Goal: Task Accomplishment & Management: Complete application form

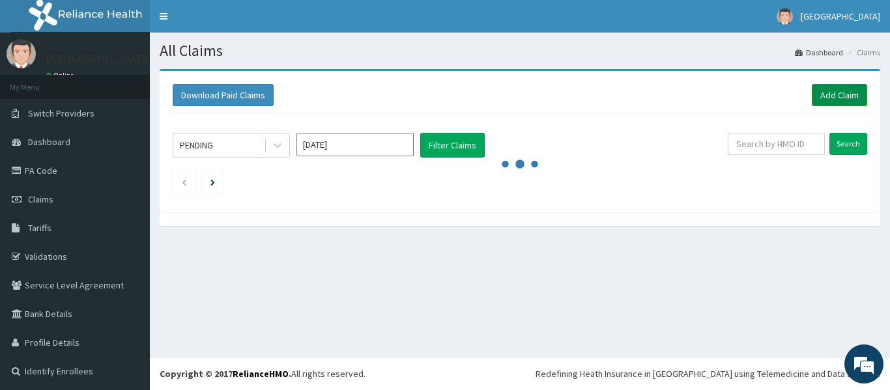
click at [825, 98] on link "Add Claim" at bounding box center [839, 95] width 55 height 22
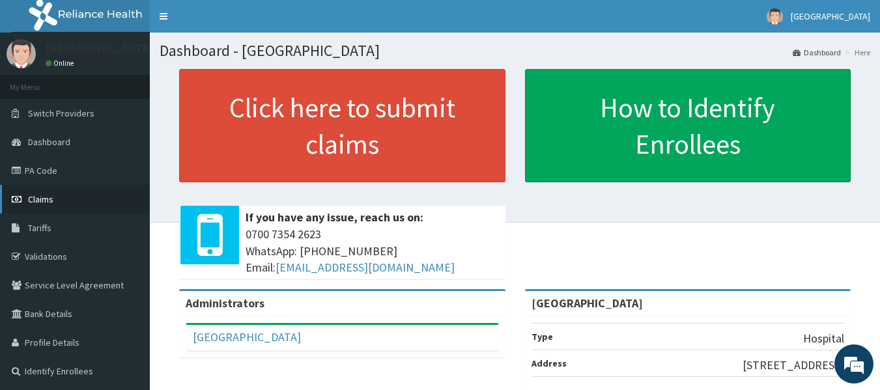
click at [38, 207] on link "Claims" at bounding box center [75, 199] width 150 height 29
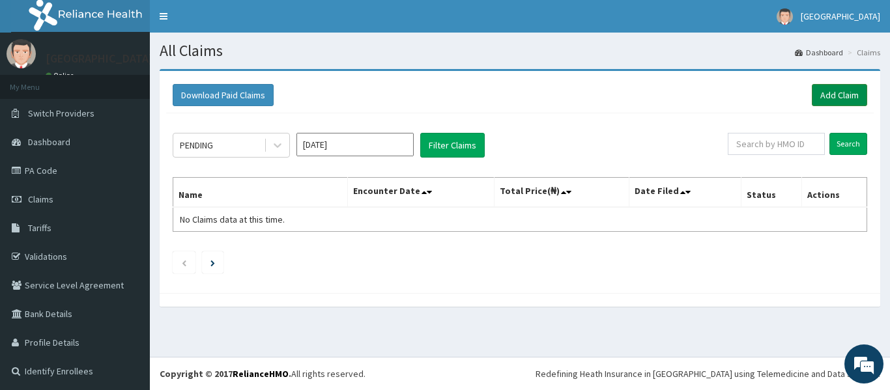
click at [828, 99] on link "Add Claim" at bounding box center [839, 95] width 55 height 22
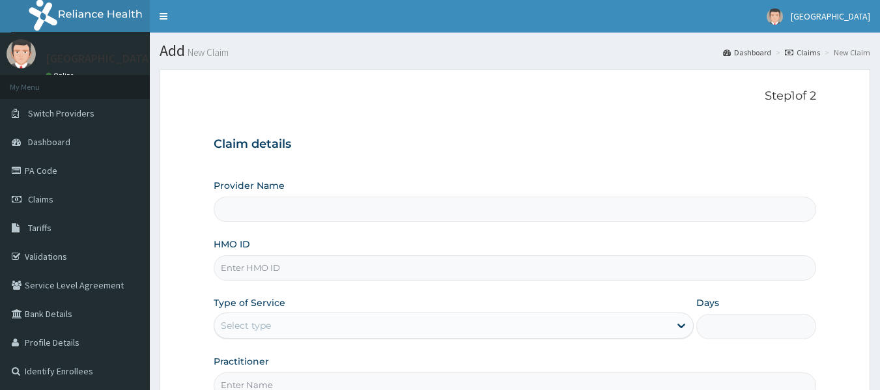
click at [321, 218] on input "Provider Name" at bounding box center [515, 209] width 603 height 25
type input "[GEOGRAPHIC_DATA]"
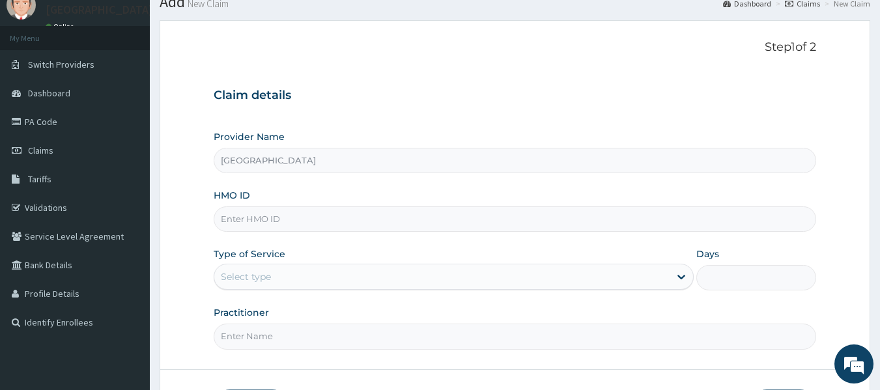
scroll to position [50, 0]
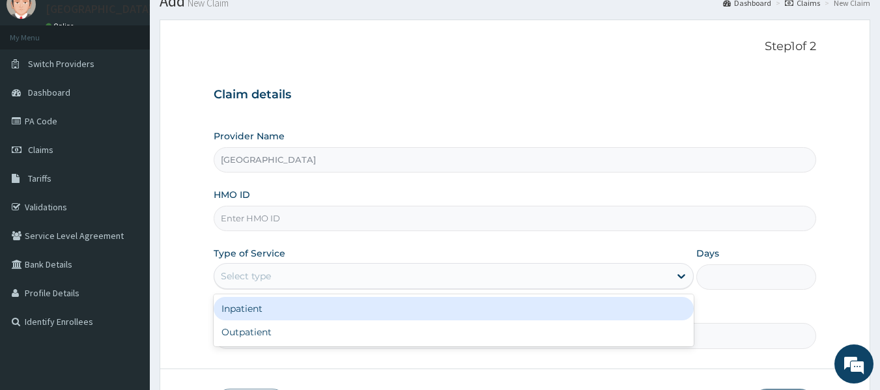
click at [400, 274] on div "Select type" at bounding box center [441, 276] width 455 height 21
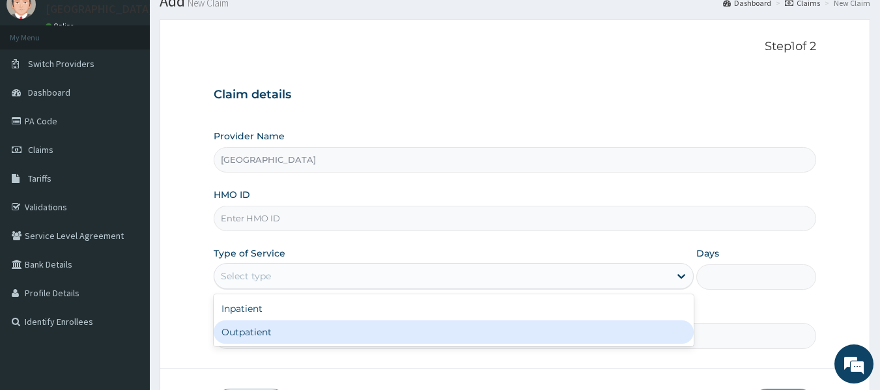
click at [337, 331] on div "Outpatient" at bounding box center [454, 331] width 480 height 23
type input "1"
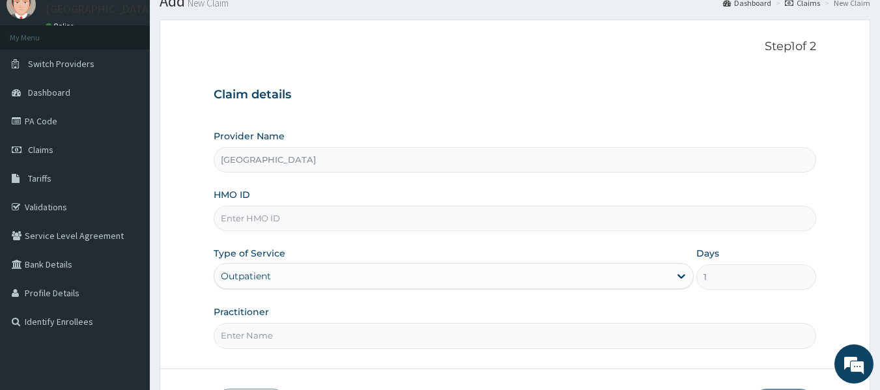
click at [345, 340] on input "Practitioner" at bounding box center [515, 335] width 603 height 25
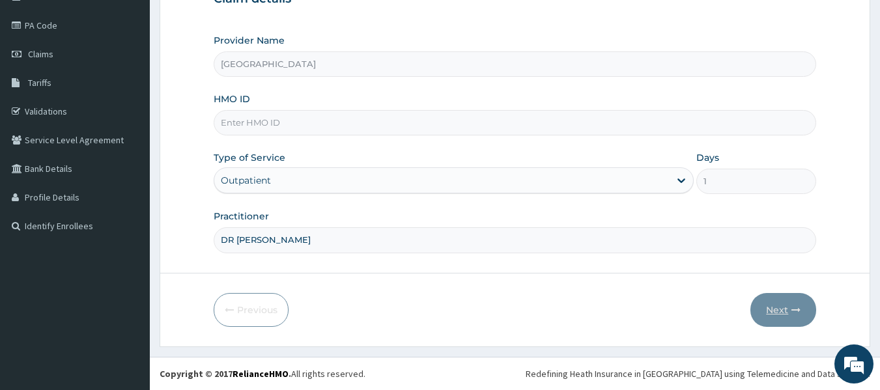
type input "DR [PERSON_NAME]"
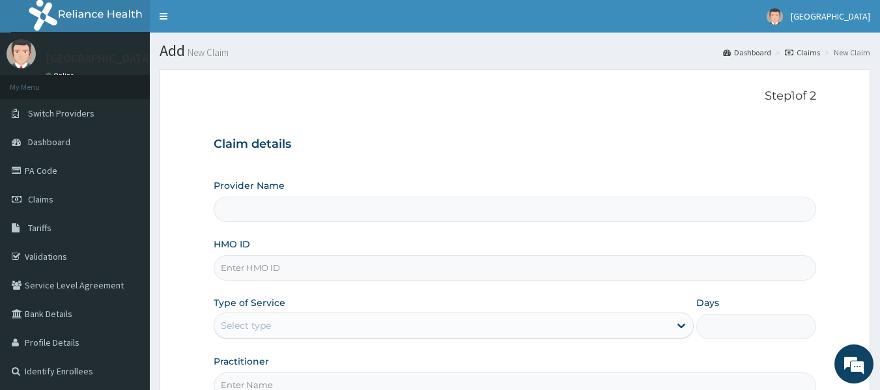
click at [303, 210] on input "Provider Name" at bounding box center [515, 209] width 603 height 25
type input "[GEOGRAPHIC_DATA]"
click at [302, 272] on input "HMO ID" at bounding box center [515, 267] width 603 height 25
paste input "oht/10814/a"
type input "oht/10814/a"
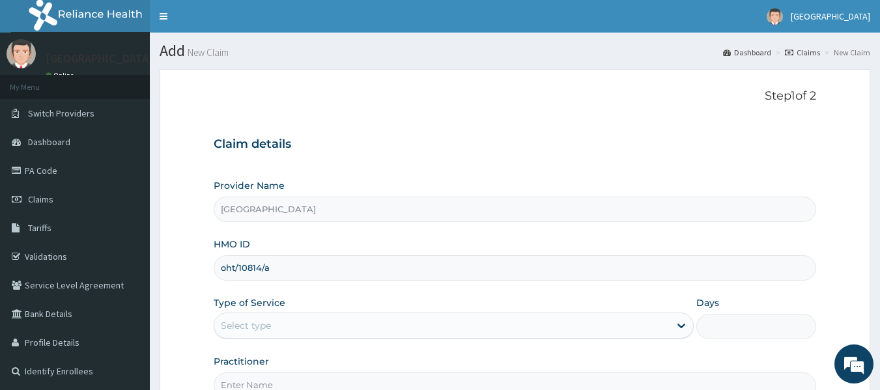
click at [299, 332] on div "Select type" at bounding box center [441, 325] width 455 height 21
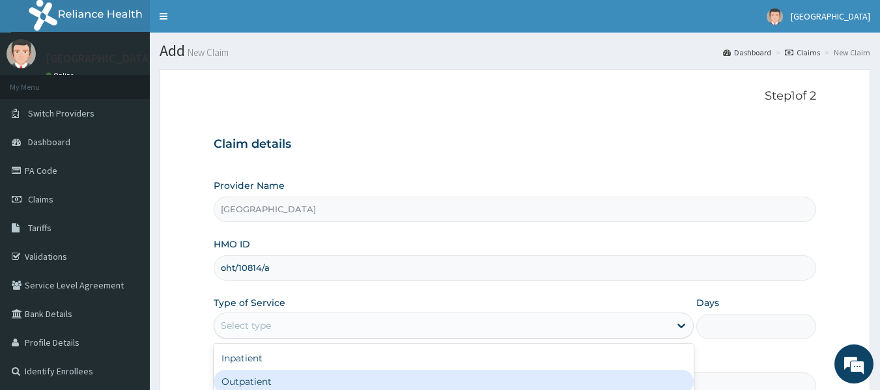
click at [285, 380] on div "Outpatient" at bounding box center [454, 381] width 480 height 23
type input "1"
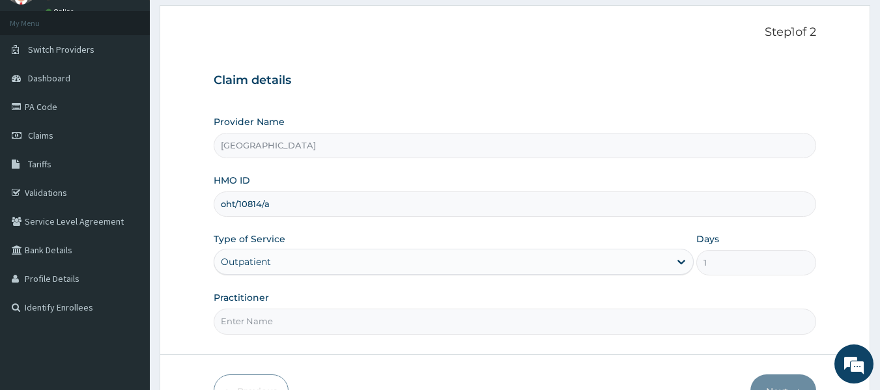
scroll to position [70, 0]
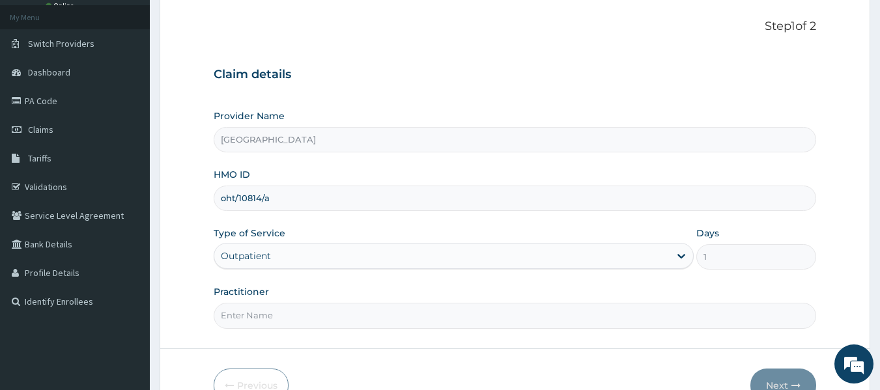
click at [287, 318] on input "Practitioner" at bounding box center [515, 315] width 603 height 25
type input "DR ITUNU"
click at [778, 381] on button "Next" at bounding box center [783, 386] width 66 height 34
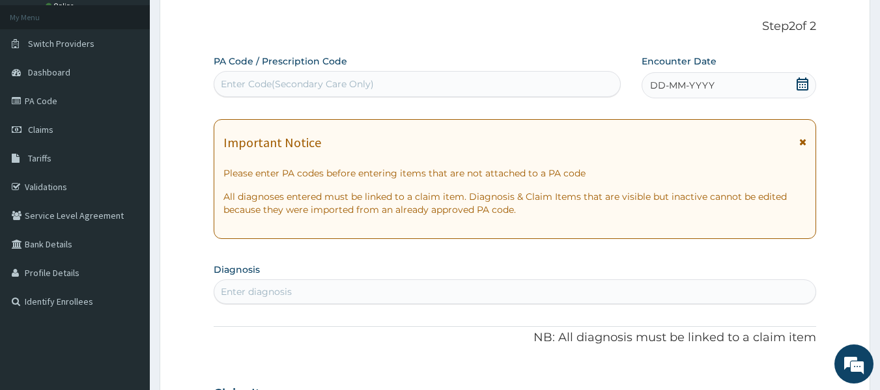
click at [683, 90] on span "DD-MM-YYYY" at bounding box center [682, 85] width 64 height 13
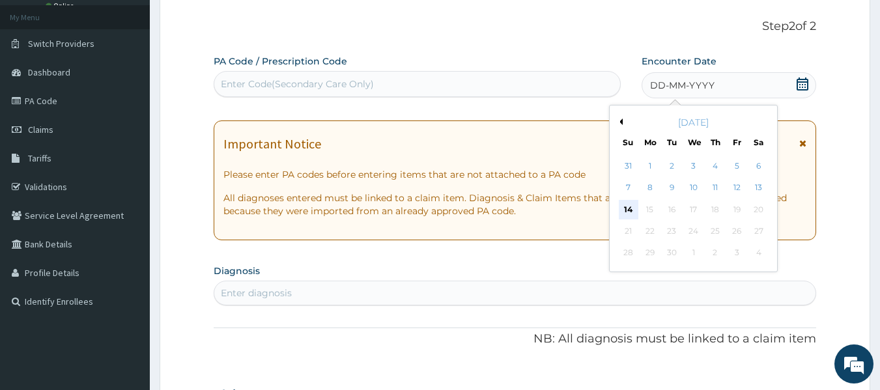
click at [627, 211] on div "14" at bounding box center [629, 210] width 20 height 20
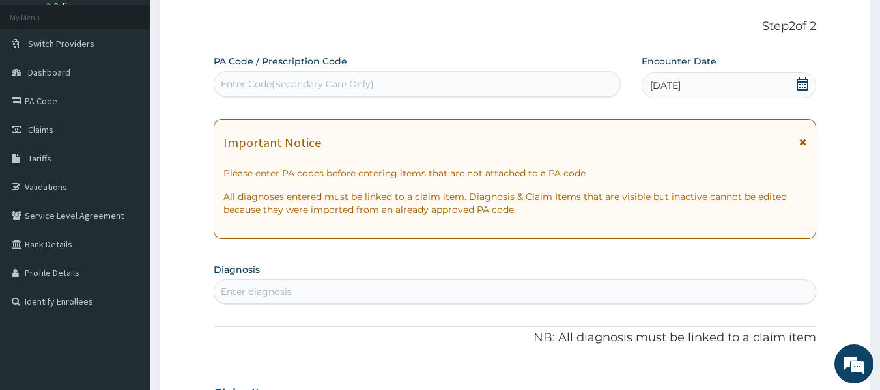
click at [297, 286] on div "Enter diagnosis" at bounding box center [515, 291] width 602 height 21
type input "B"
type input "MALARIA"
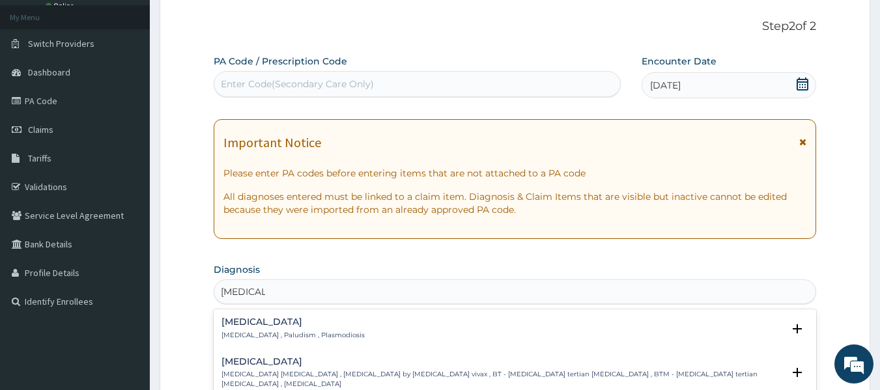
click at [285, 332] on p "Malaria , Paludism , Plasmodiosis" at bounding box center [292, 335] width 143 height 9
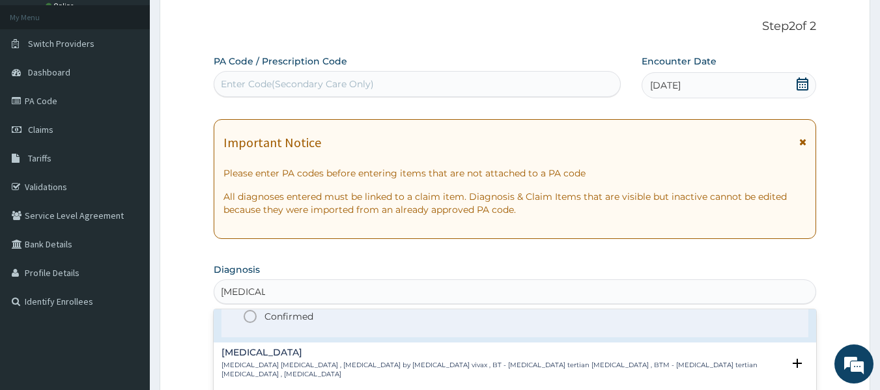
scroll to position [92, 0]
click at [248, 321] on circle "status option filled" at bounding box center [250, 316] width 12 height 12
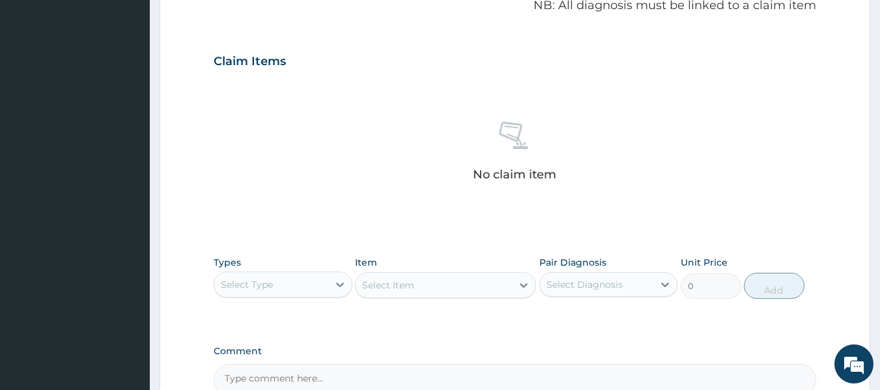
scroll to position [406, 0]
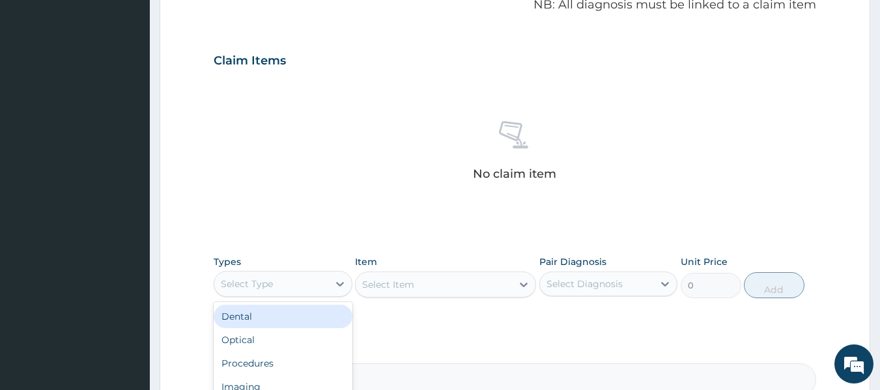
click at [305, 276] on div "Select Type" at bounding box center [271, 284] width 114 height 21
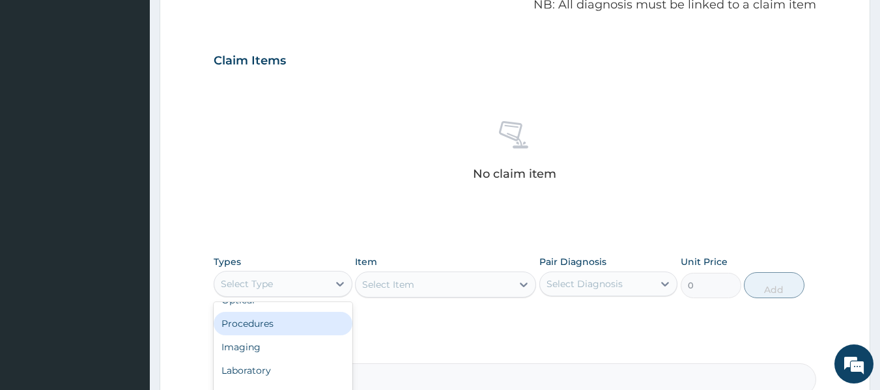
scroll to position [44, 0]
click at [269, 324] on div "Procedures" at bounding box center [283, 318] width 139 height 23
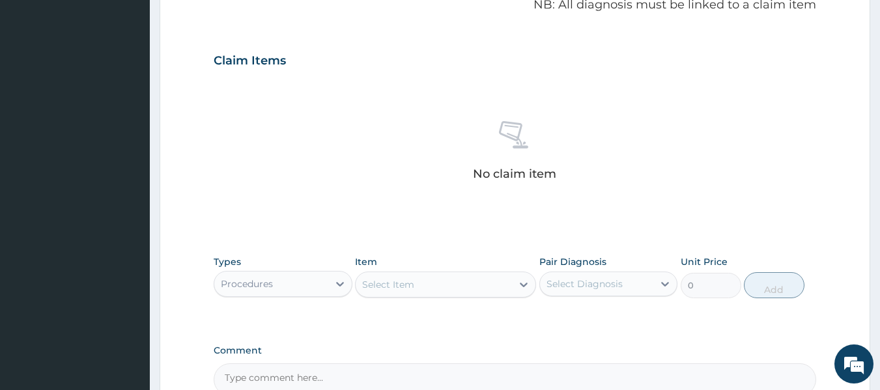
click at [474, 283] on div "Select Item" at bounding box center [434, 284] width 156 height 21
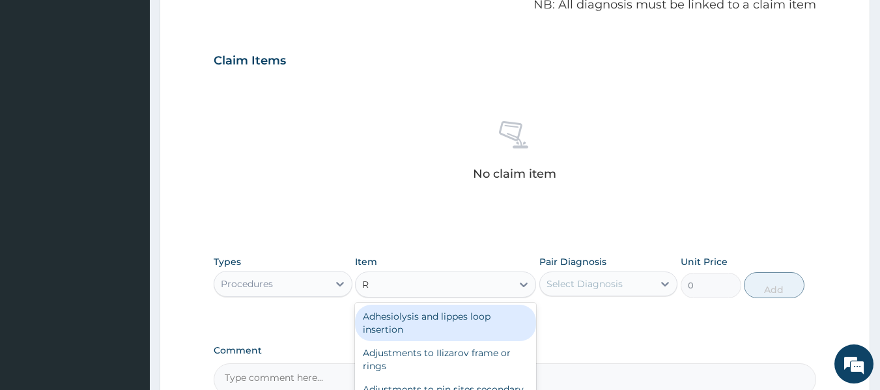
scroll to position [0, 0]
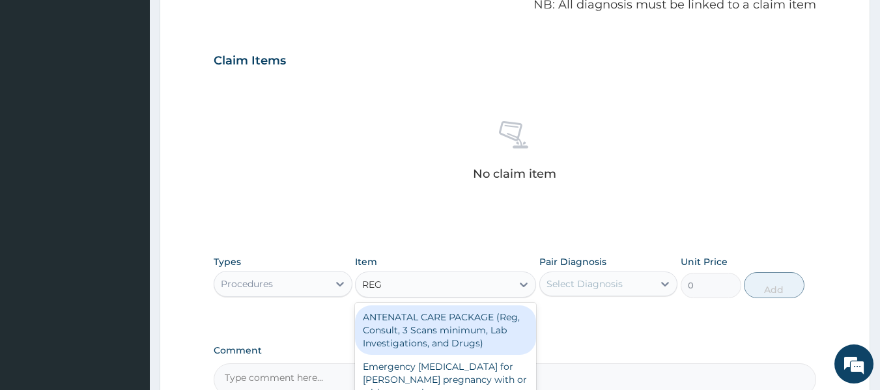
type input "REGI"
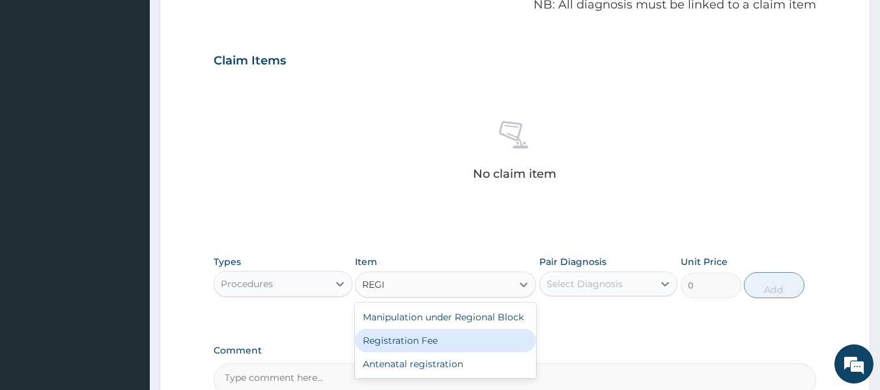
click at [431, 347] on div "Registration Fee" at bounding box center [445, 340] width 181 height 23
type input "2300"
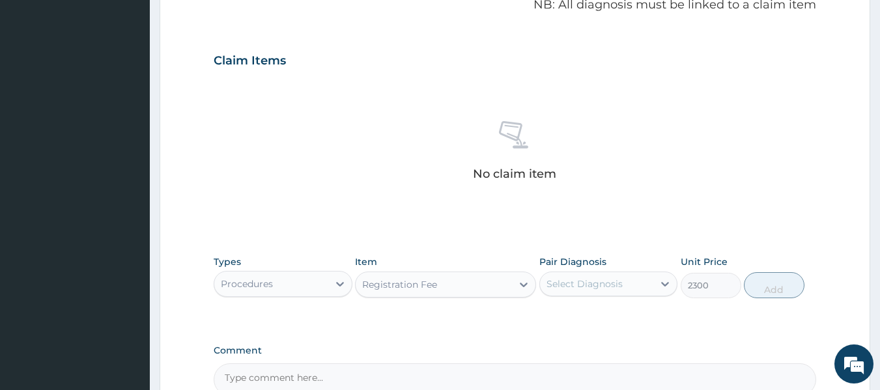
click at [605, 277] on div "Select Diagnosis" at bounding box center [584, 283] width 76 height 13
click at [588, 315] on label "Malaria" at bounding box center [601, 315] width 81 height 13
checkbox input "true"
click at [769, 290] on button "Add" at bounding box center [774, 285] width 61 height 26
type input "0"
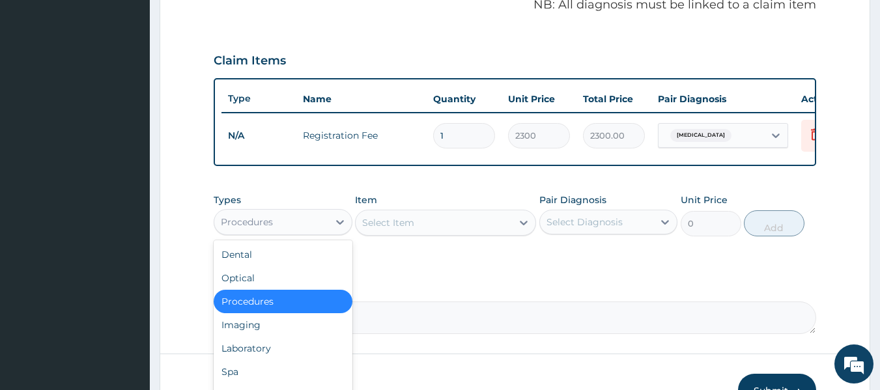
click at [283, 230] on div "Procedures" at bounding box center [271, 222] width 114 height 21
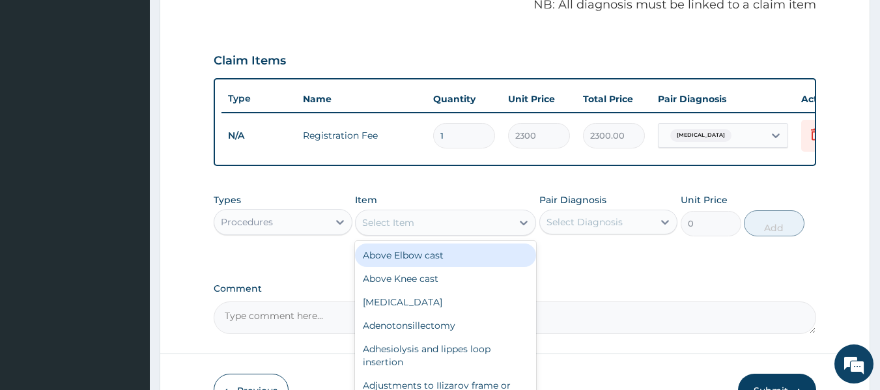
click at [407, 228] on div "Select Item" at bounding box center [388, 222] width 52 height 13
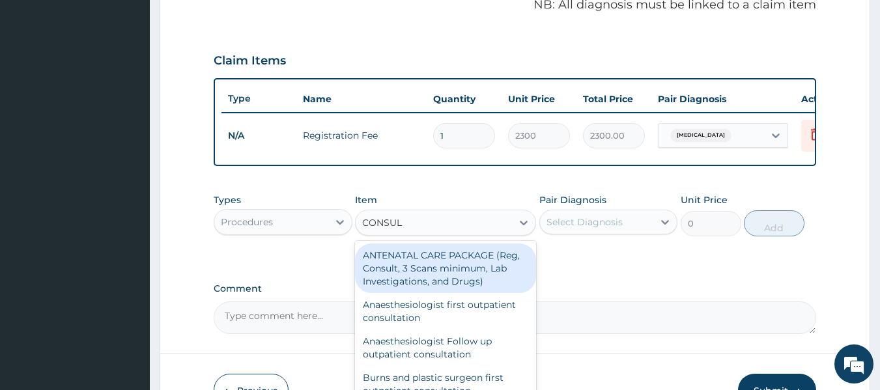
type input "CONSULT"
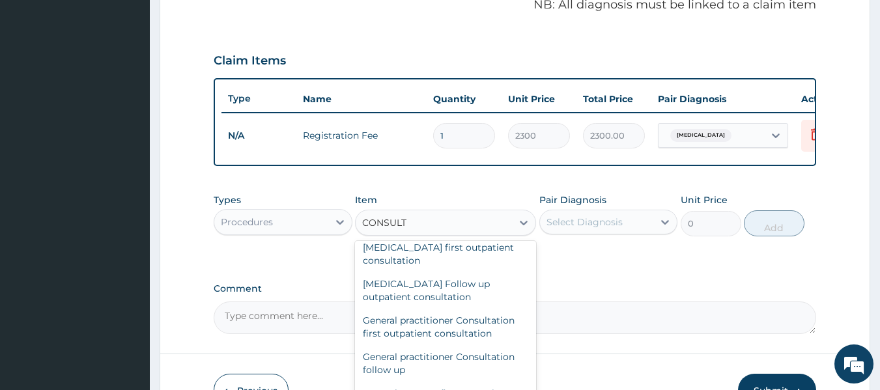
scroll to position [665, 0]
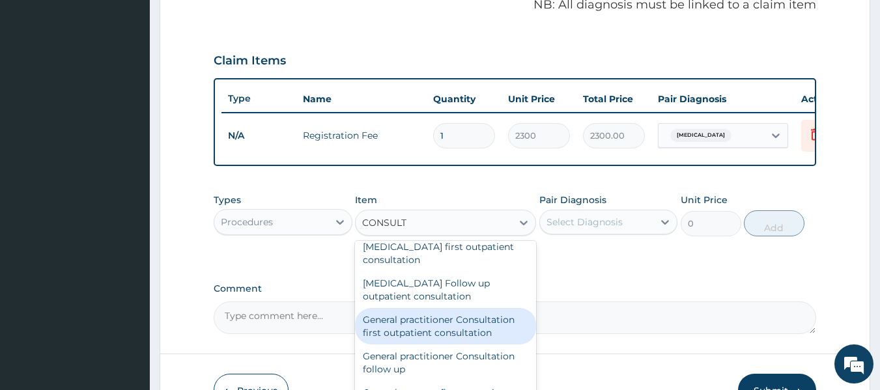
click at [457, 345] on div "General practitioner Consultation first outpatient consultation" at bounding box center [445, 326] width 181 height 36
type input "3795"
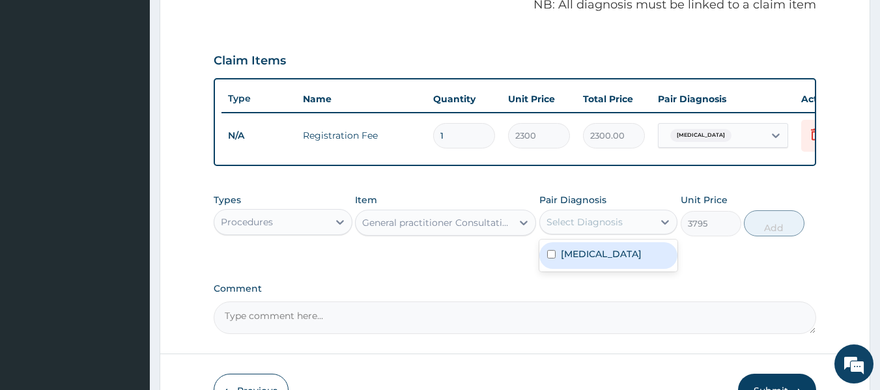
click at [599, 229] on div "Select Diagnosis" at bounding box center [584, 222] width 76 height 13
click at [585, 259] on label "Malaria" at bounding box center [601, 254] width 81 height 13
checkbox input "true"
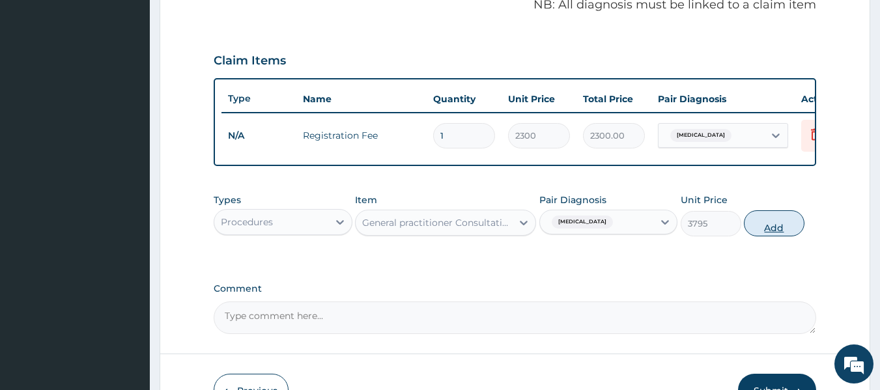
click at [766, 236] on button "Add" at bounding box center [774, 223] width 61 height 26
type input "0"
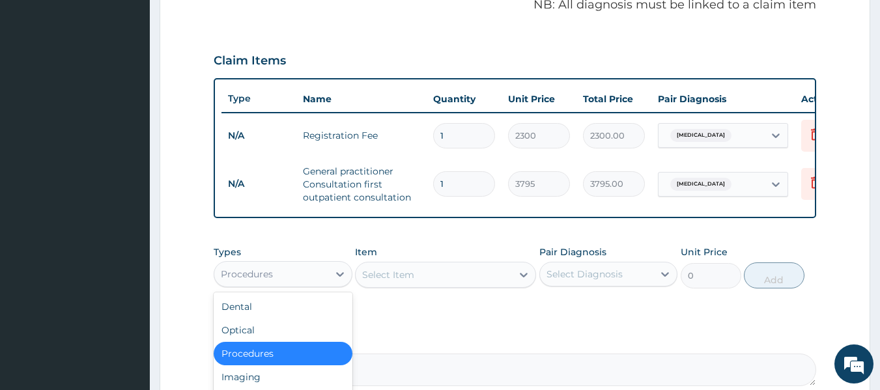
click at [298, 285] on div "Procedures" at bounding box center [271, 274] width 114 height 21
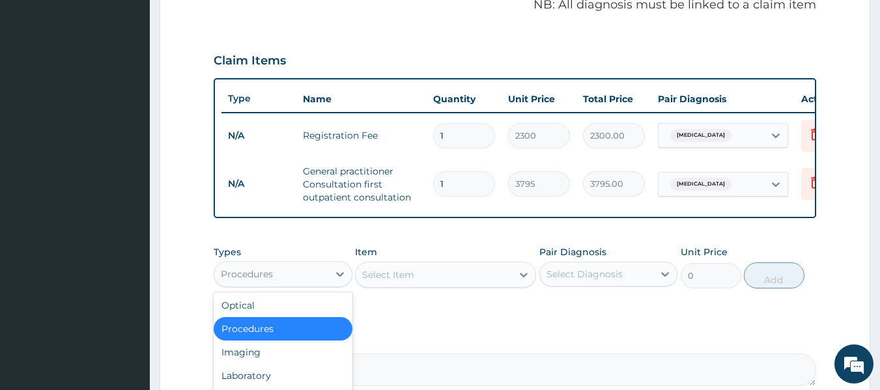
scroll to position [44, 0]
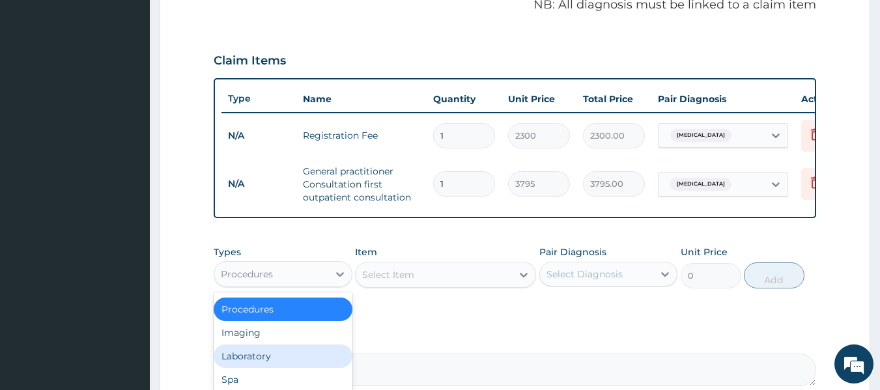
click at [273, 367] on div "Laboratory" at bounding box center [283, 356] width 139 height 23
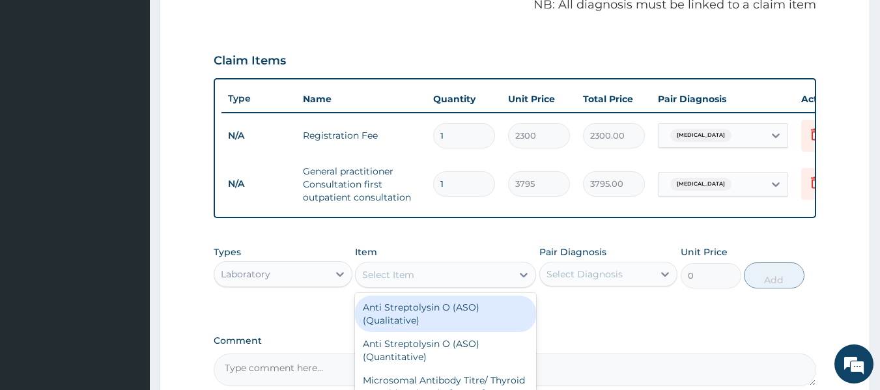
click at [425, 285] on div "Select Item" at bounding box center [434, 274] width 156 height 21
type input "L"
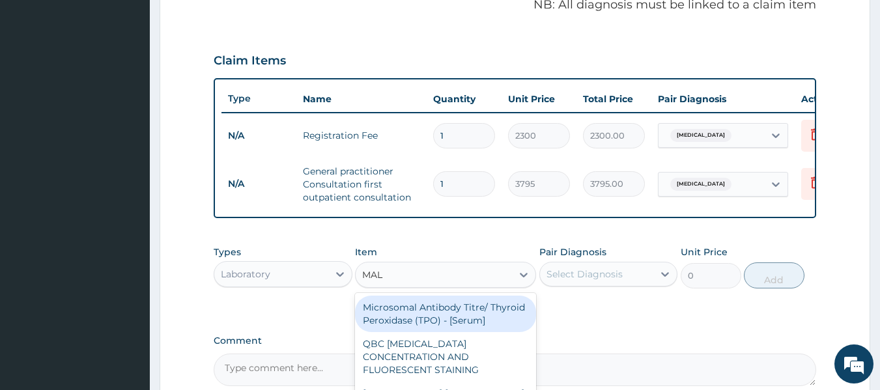
type input "MALA"
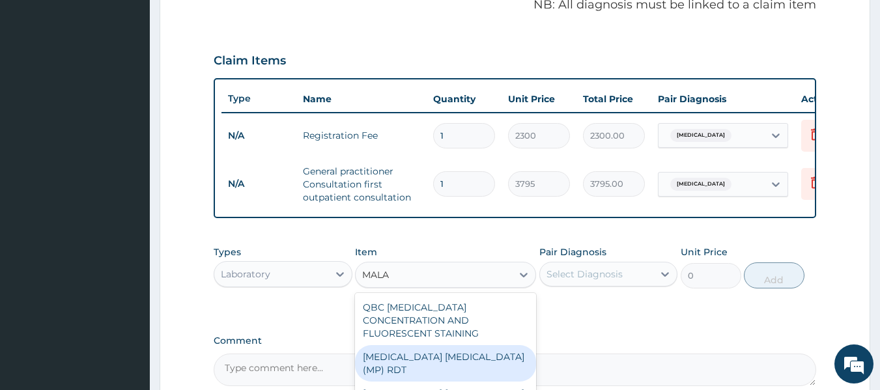
click at [423, 352] on div "MALARIA PARASITE (MP) RDT" at bounding box center [445, 363] width 181 height 36
type input "1725"
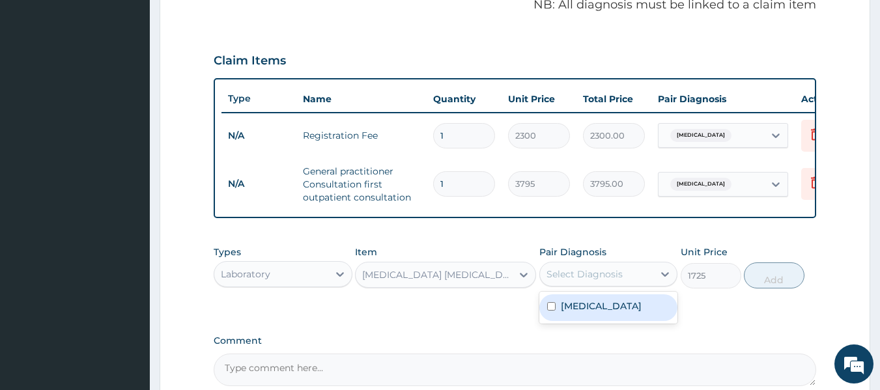
click at [611, 280] on div "Select Diagnosis" at bounding box center [584, 274] width 76 height 13
click at [601, 319] on div "Malaria" at bounding box center [608, 307] width 139 height 27
checkbox input "true"
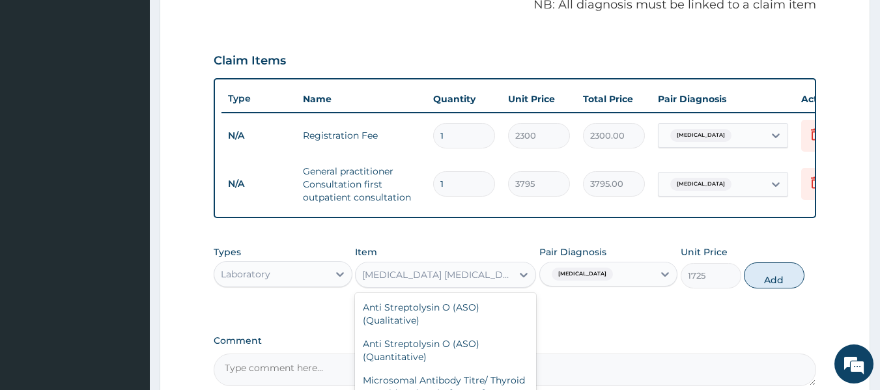
click at [455, 281] on div "MALARIA PARASITE (MP) RDT" at bounding box center [437, 274] width 151 height 13
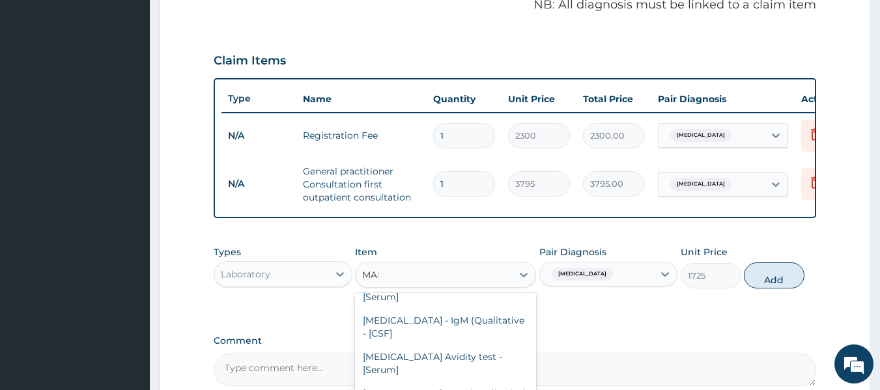
scroll to position [0, 0]
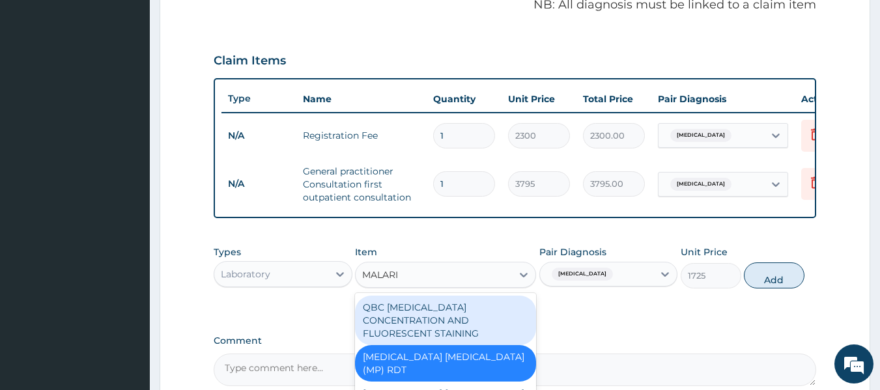
type input "MALARIA"
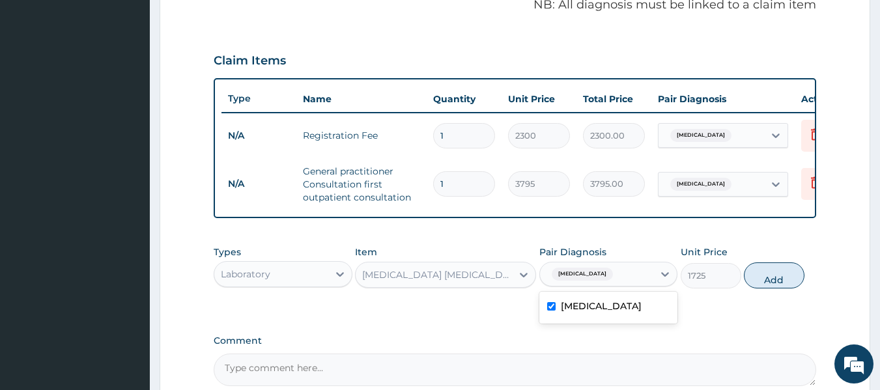
click at [620, 277] on div "Malaria" at bounding box center [597, 274] width 114 height 22
click at [602, 313] on div "Malaria" at bounding box center [608, 307] width 139 height 27
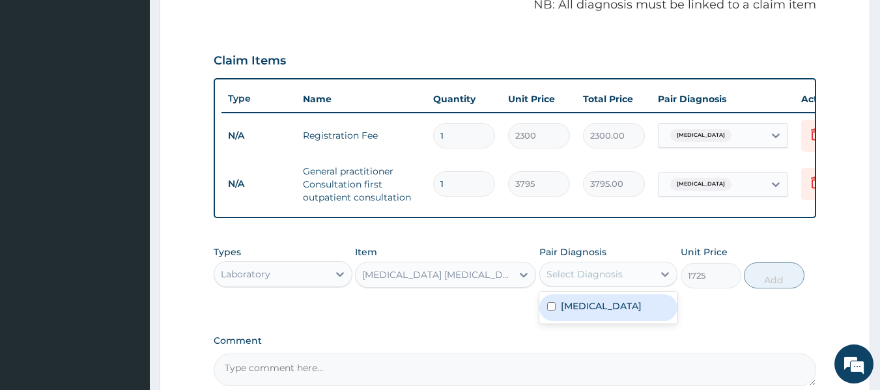
click at [552, 311] on input "checkbox" at bounding box center [551, 306] width 8 height 8
checkbox input "true"
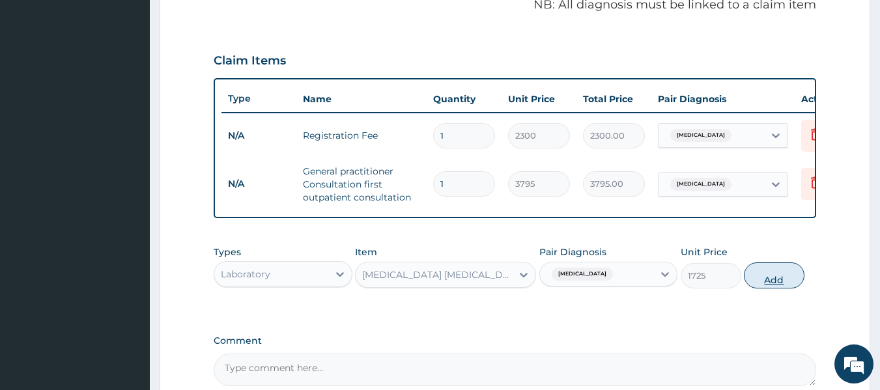
click at [776, 287] on button "Add" at bounding box center [774, 275] width 61 height 26
type input "0"
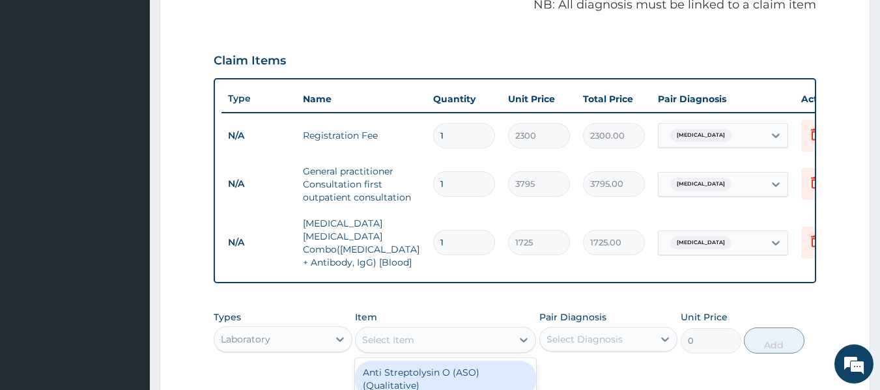
click at [387, 343] on div "Select Item" at bounding box center [434, 340] width 156 height 21
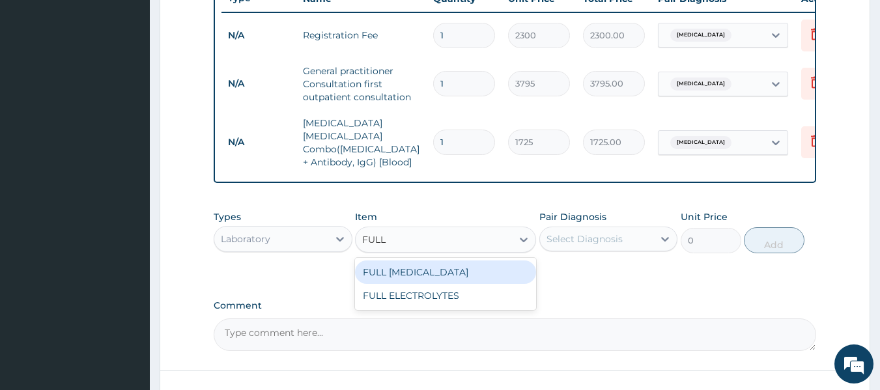
scroll to position [509, 0]
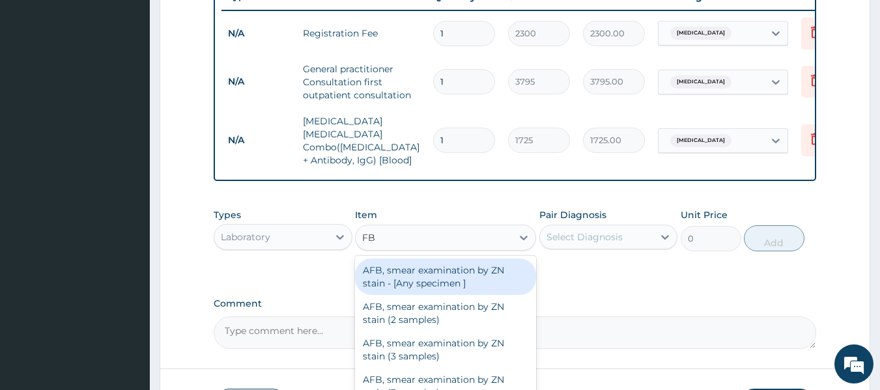
type input "FBC"
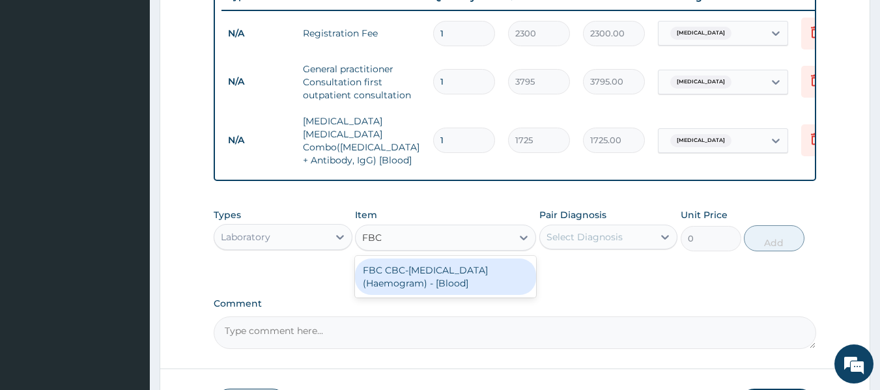
click at [496, 267] on div "FBC CBC-Complete Blood Count (Haemogram) - [Blood]" at bounding box center [445, 277] width 181 height 36
type input "4600"
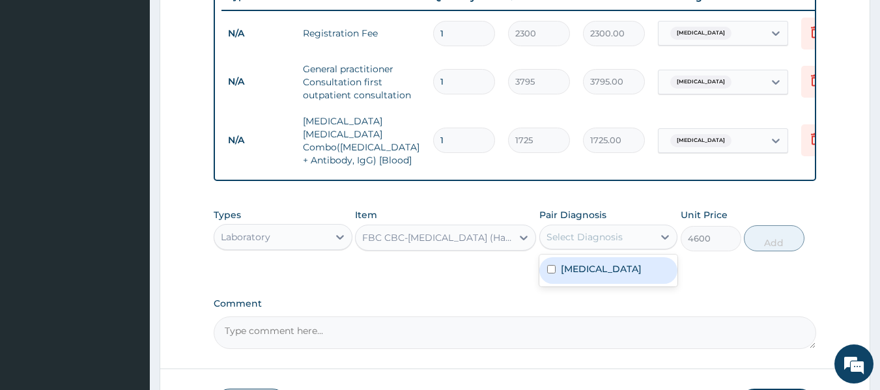
click at [612, 233] on div "Select Diagnosis" at bounding box center [584, 237] width 76 height 13
click at [594, 269] on label "Malaria" at bounding box center [601, 268] width 81 height 13
checkbox input "true"
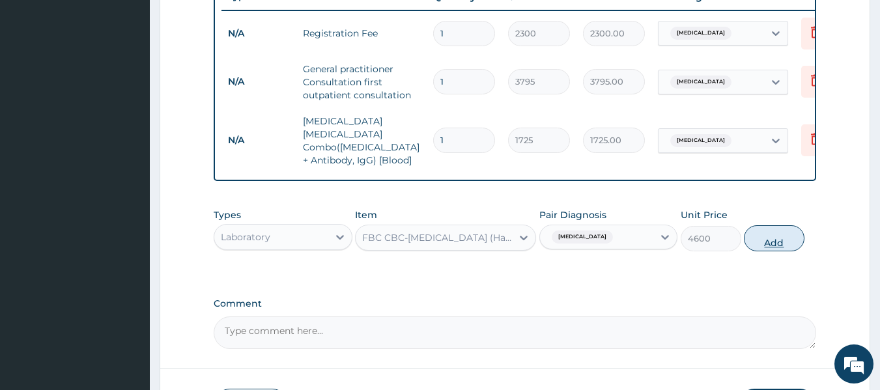
click at [767, 241] on button "Add" at bounding box center [774, 238] width 61 height 26
type input "0"
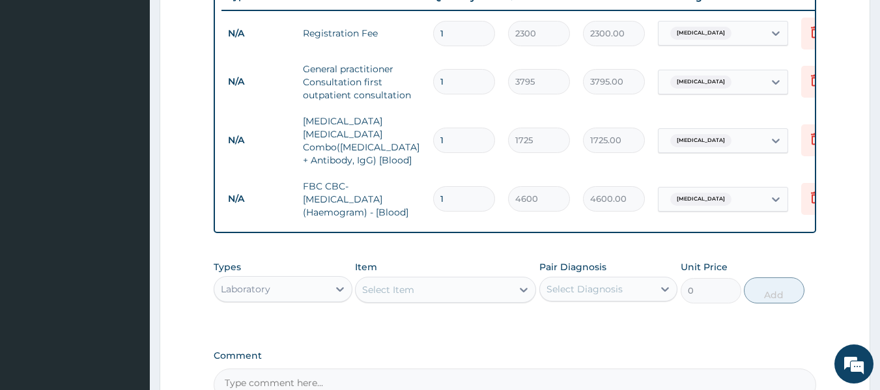
click at [282, 285] on div "Laboratory" at bounding box center [271, 289] width 114 height 21
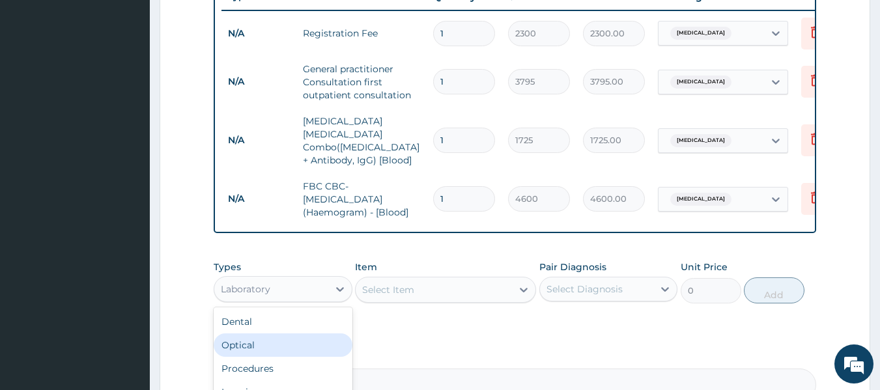
scroll to position [44, 0]
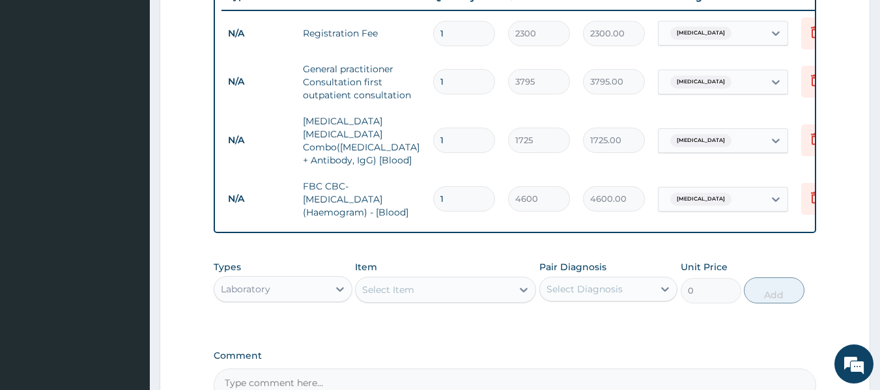
click at [434, 318] on div "Types Laboratory Item Select Item Pair Diagnosis Select Diagnosis Unit Price 0 …" at bounding box center [515, 292] width 603 height 76
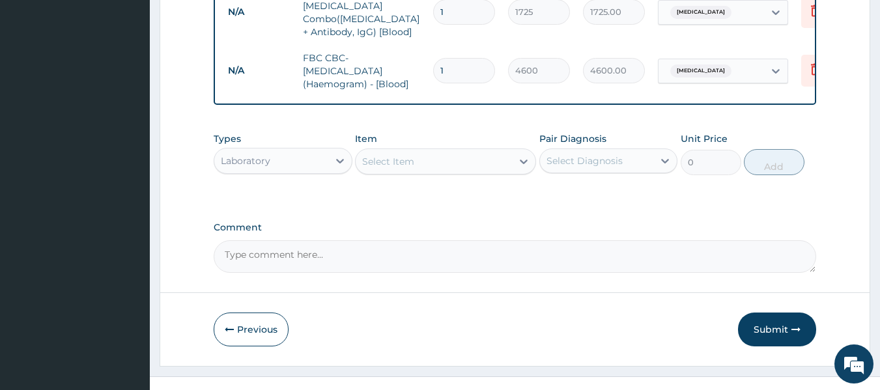
scroll to position [608, 0]
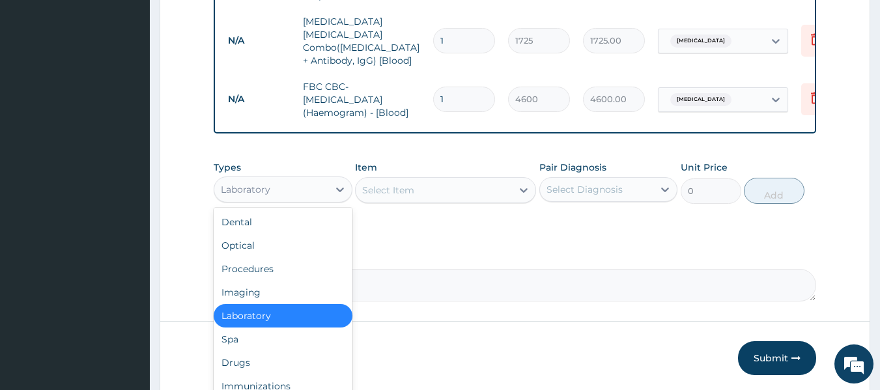
click at [313, 198] on div "Laboratory" at bounding box center [283, 190] width 139 height 26
click at [269, 365] on div "Drugs" at bounding box center [283, 362] width 139 height 23
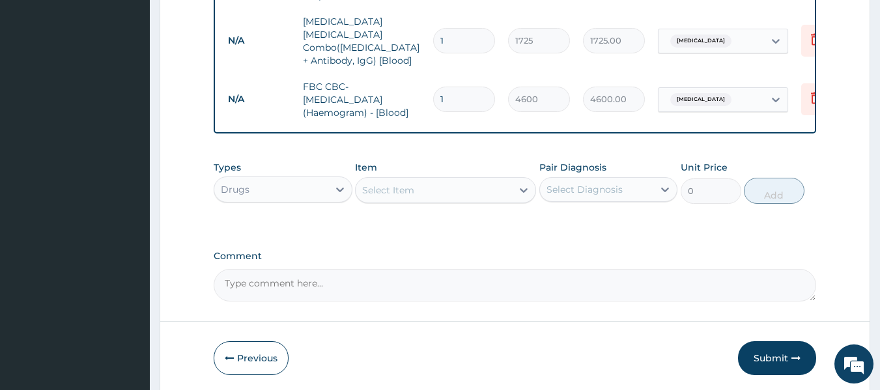
click at [384, 188] on div "Select Item" at bounding box center [388, 190] width 52 height 13
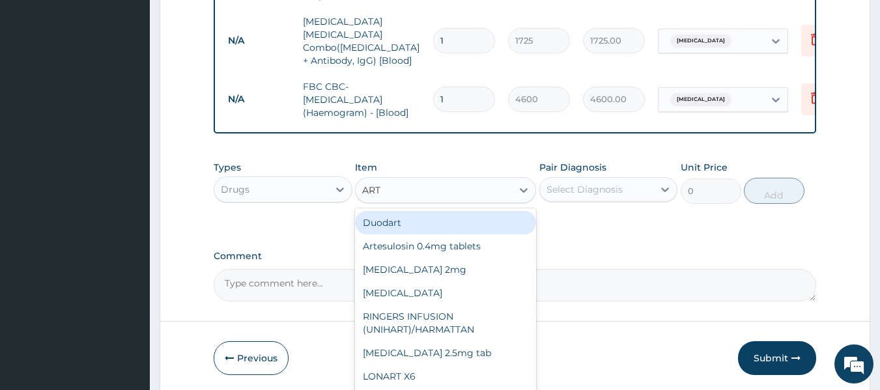
type input "ARTE"
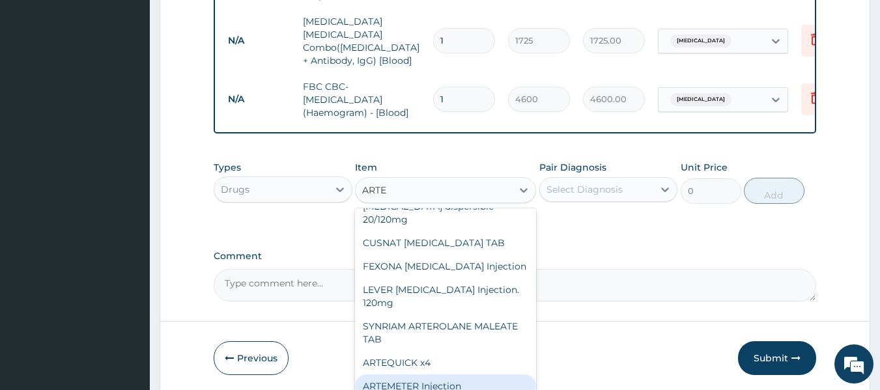
scroll to position [100, 0]
click at [434, 374] on div "ARTEMETER Injection" at bounding box center [445, 385] width 181 height 23
type input "1012"
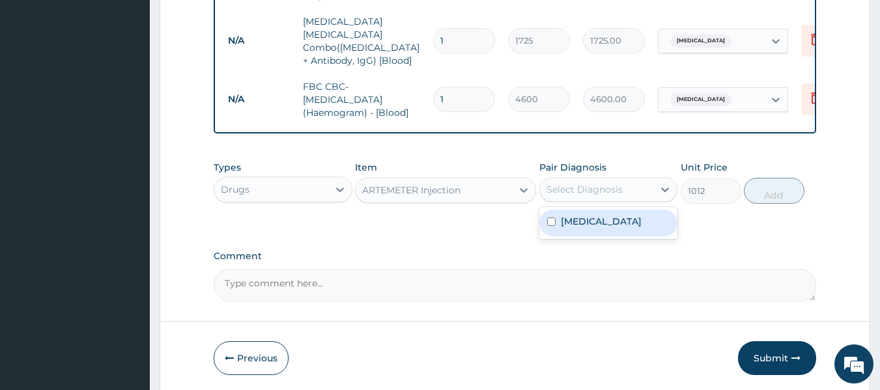
click at [604, 186] on div "Select Diagnosis" at bounding box center [584, 189] width 76 height 13
click at [586, 220] on label "Malaria" at bounding box center [601, 221] width 81 height 13
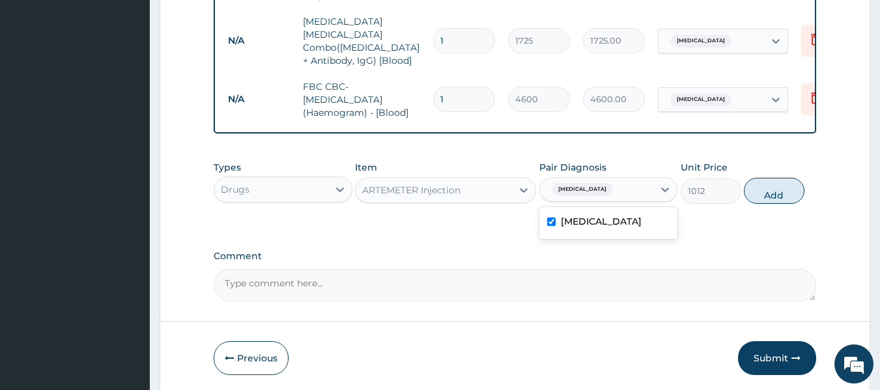
checkbox input "true"
click at [771, 190] on button "Add" at bounding box center [774, 191] width 61 height 26
type input "0"
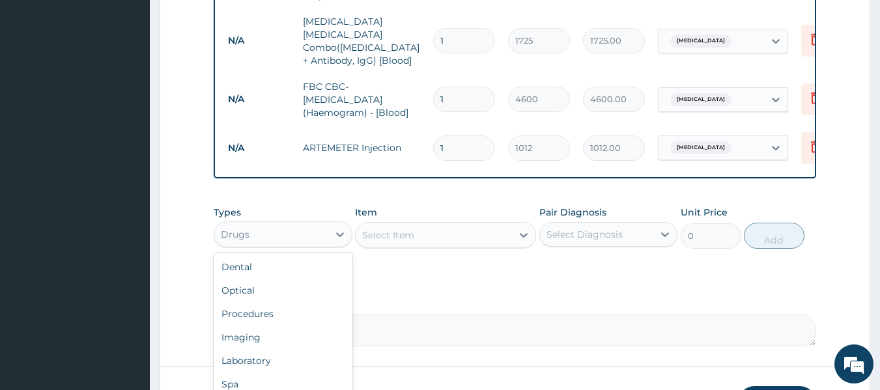
click at [295, 227] on div "Drugs" at bounding box center [271, 234] width 114 height 21
drag, startPoint x: 295, startPoint y: 227, endPoint x: 333, endPoint y: 220, distance: 39.1
click at [333, 221] on div "Drugs" at bounding box center [283, 234] width 139 height 26
click at [333, 223] on div at bounding box center [339, 234] width 23 height 23
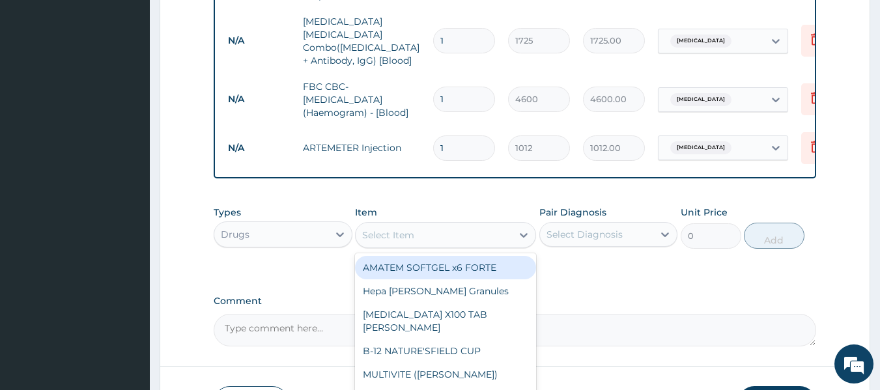
click at [412, 229] on div "Select Item" at bounding box center [388, 235] width 52 height 13
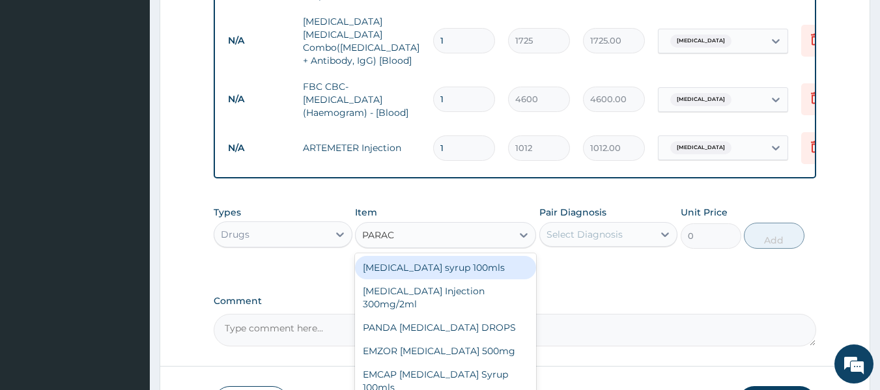
type input "PARACE"
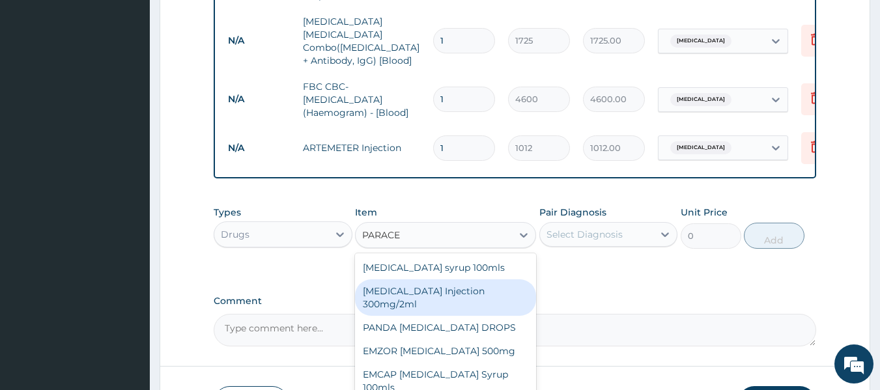
click at [406, 289] on div "PARACETAMOL Injection 300mg/2ml" at bounding box center [445, 297] width 181 height 36
type input "278.3"
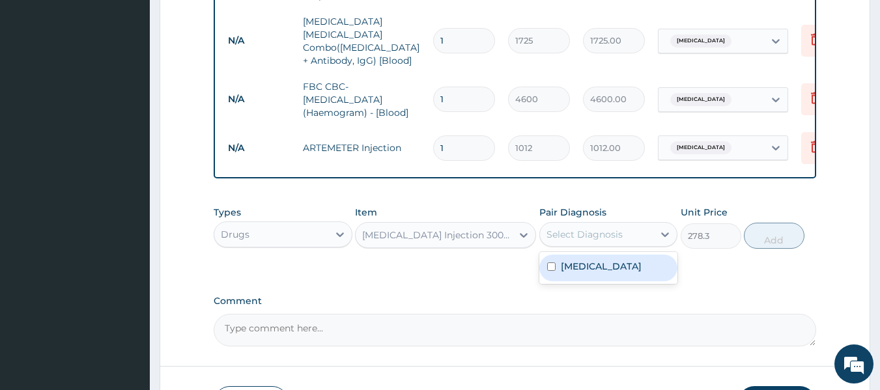
click at [636, 232] on div "Select Diagnosis" at bounding box center [597, 234] width 114 height 21
click at [618, 261] on div "Malaria" at bounding box center [608, 268] width 139 height 27
checkbox input "true"
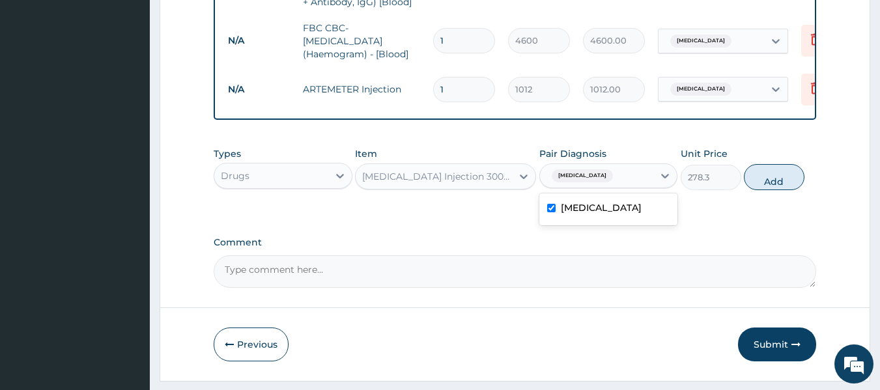
scroll to position [668, 0]
click at [765, 173] on button "Add" at bounding box center [774, 176] width 61 height 26
type input "0"
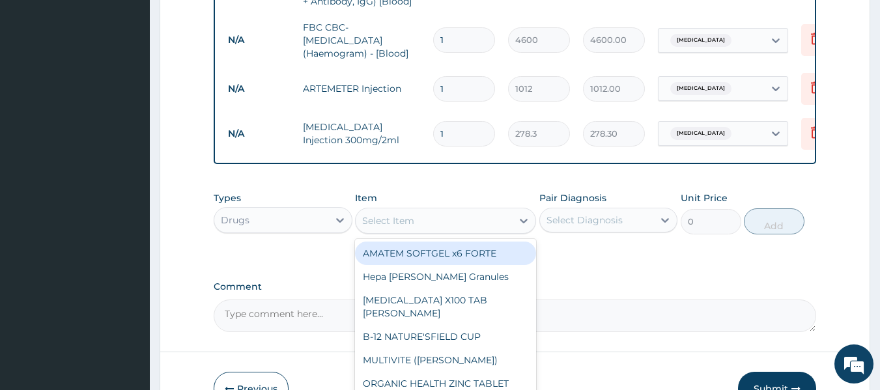
click at [476, 217] on div "Select Item" at bounding box center [434, 220] width 156 height 21
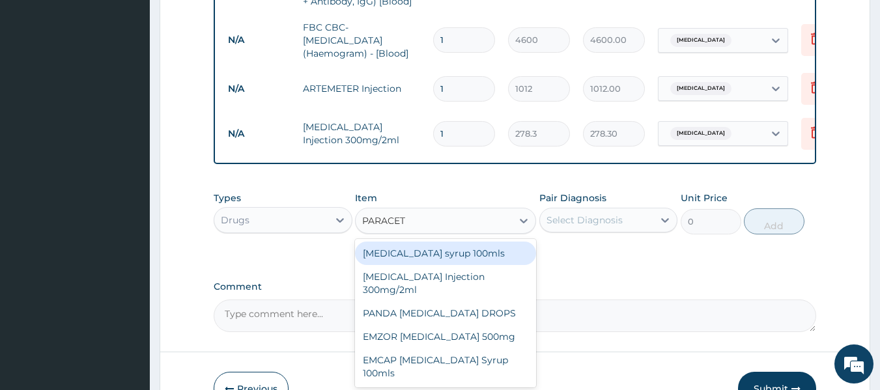
type input "PARACETA"
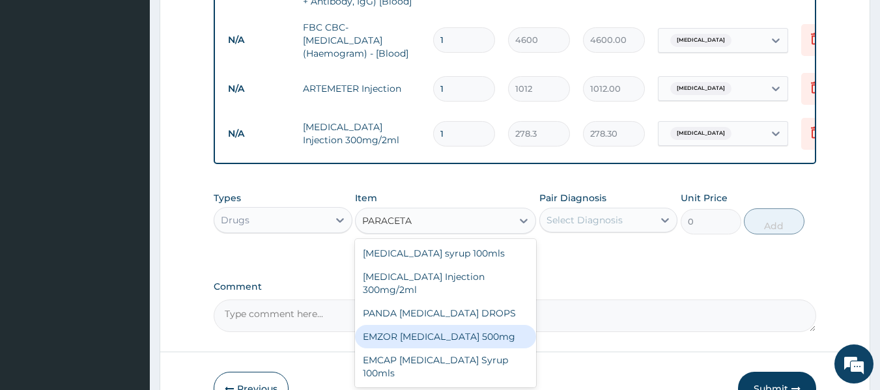
click at [455, 329] on div "EMZOR PARACETAMOL 500mg" at bounding box center [445, 336] width 181 height 23
type input "25.3"
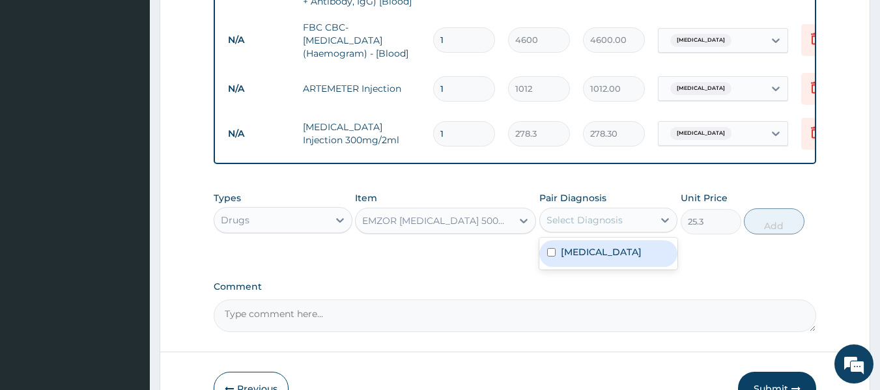
click at [601, 215] on div "Select Diagnosis" at bounding box center [584, 220] width 76 height 13
click at [595, 241] on div "Malaria" at bounding box center [608, 253] width 139 height 27
checkbox input "true"
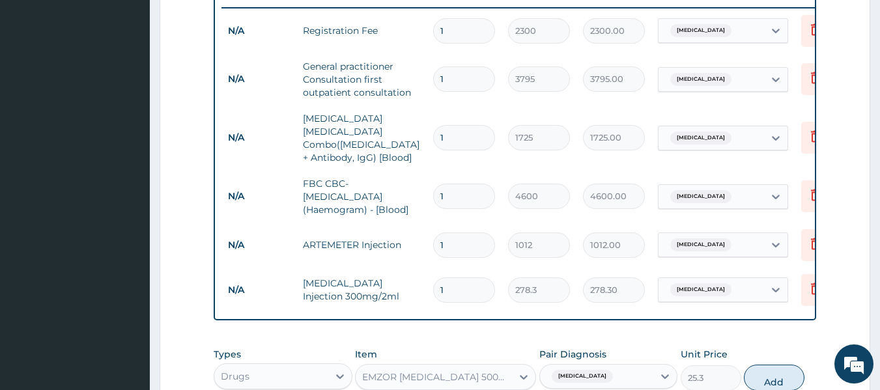
scroll to position [511, 0]
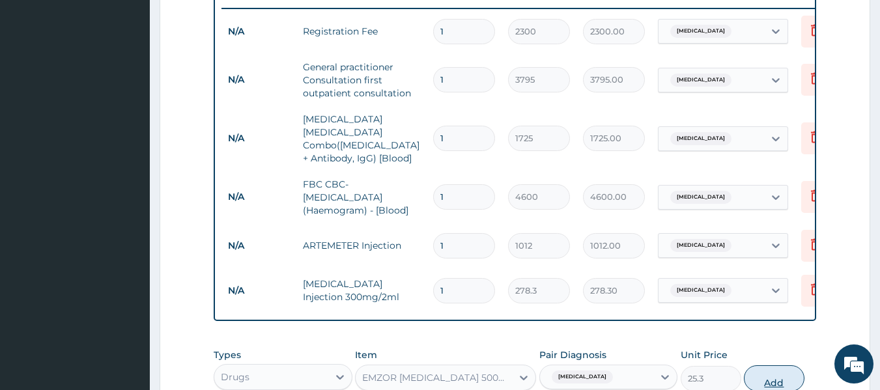
click at [768, 377] on button "Add" at bounding box center [774, 378] width 61 height 26
type input "0"
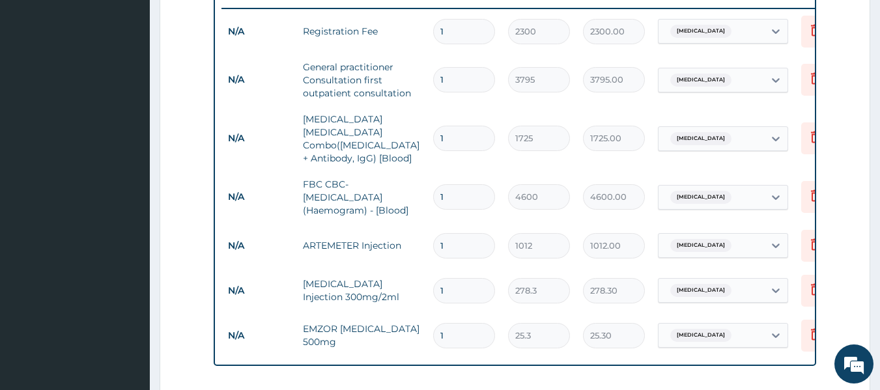
type input "18"
type input "455.40"
type input "1"
type input "25.30"
type input "0.00"
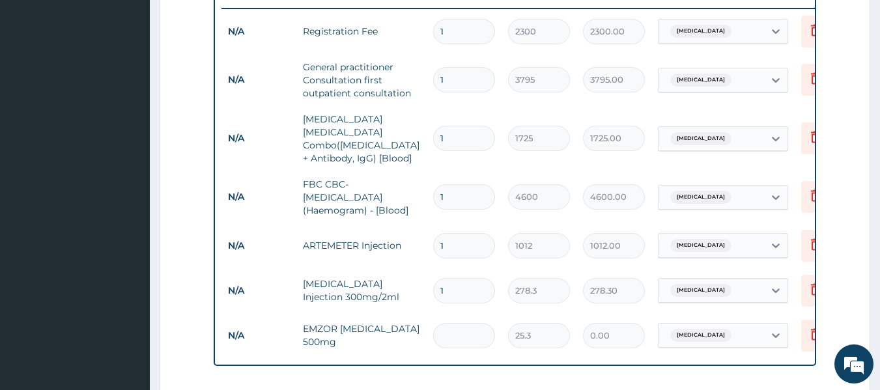
type input "3"
type input "75.90"
type input "30"
type input "759.00"
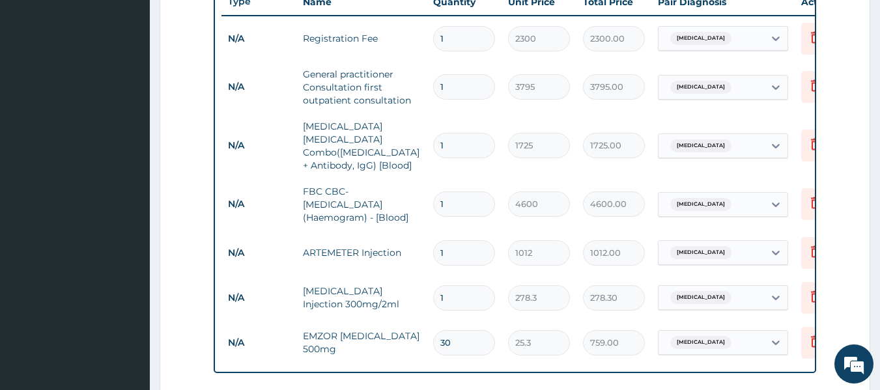
type input "30"
click at [446, 240] on input "1" at bounding box center [464, 252] width 62 height 25
type input "0.00"
type input "6"
type input "6072.00"
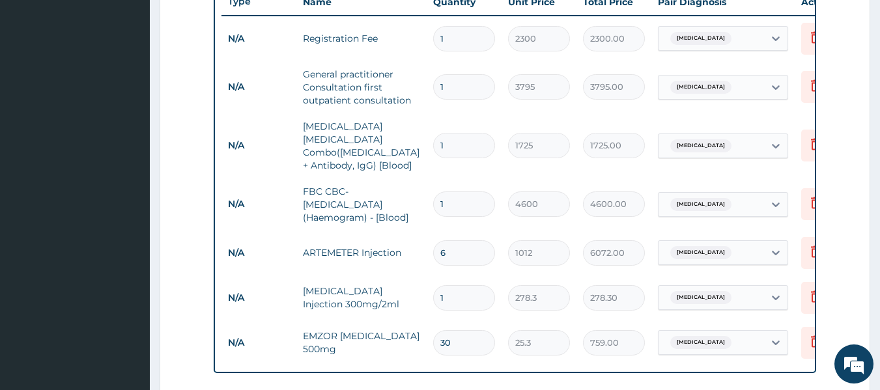
type input "6"
click at [458, 290] on input "1" at bounding box center [464, 297] width 62 height 25
type input "0.00"
type input "2"
type input "556.60"
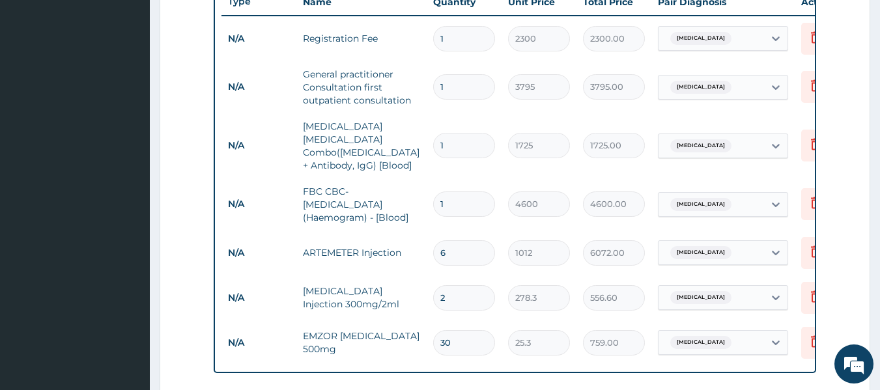
type input "2"
click at [472, 332] on input "30" at bounding box center [464, 342] width 62 height 25
type input "3"
type input "75.90"
type input "0.00"
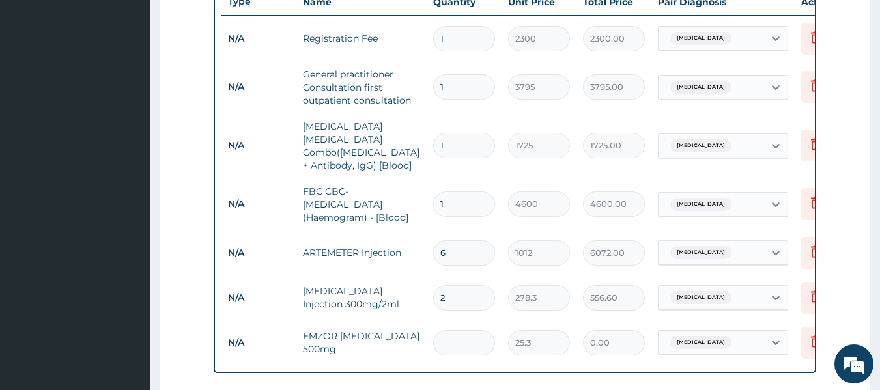
type input "9"
type input "227.70"
type input "9"
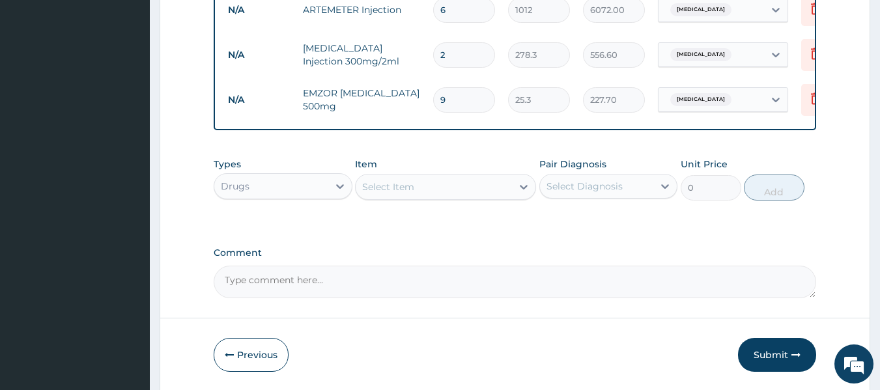
scroll to position [788, 0]
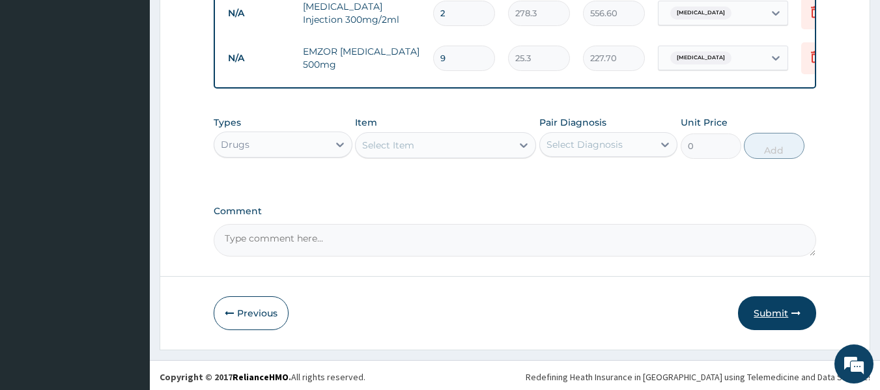
click at [759, 311] on button "Submit" at bounding box center [777, 313] width 78 height 34
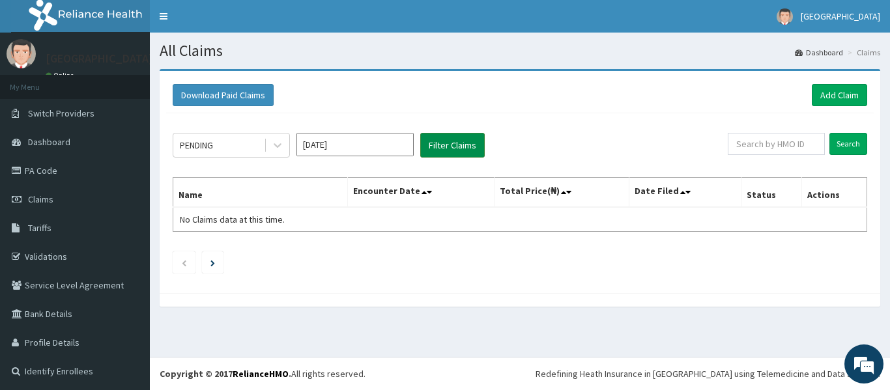
click at [439, 140] on button "Filter Claims" at bounding box center [452, 145] width 64 height 25
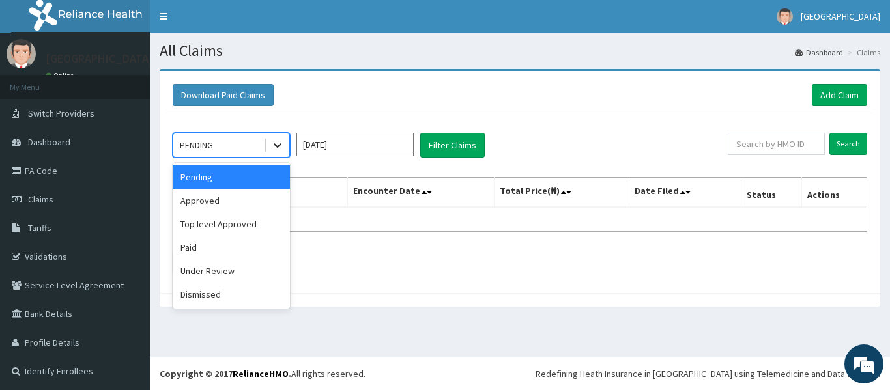
click at [279, 148] on icon at bounding box center [277, 145] width 13 height 13
click at [256, 203] on div "Approved" at bounding box center [231, 200] width 117 height 23
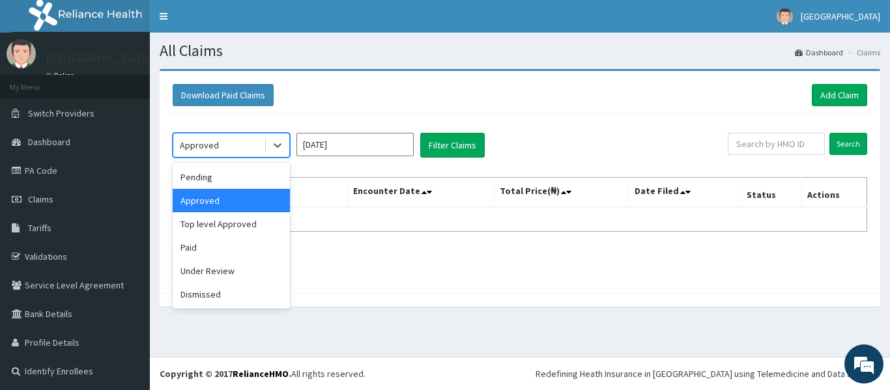
click at [249, 146] on div "Approved" at bounding box center [218, 145] width 91 height 21
click at [248, 184] on div "Pending" at bounding box center [231, 176] width 117 height 23
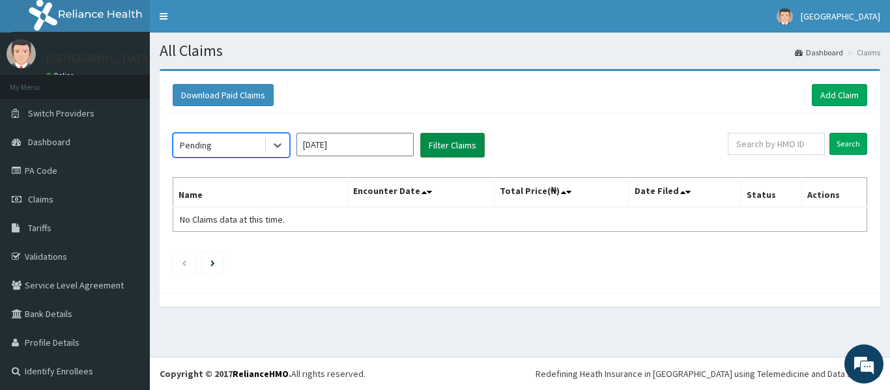
click at [449, 150] on button "Filter Claims" at bounding box center [452, 145] width 64 height 25
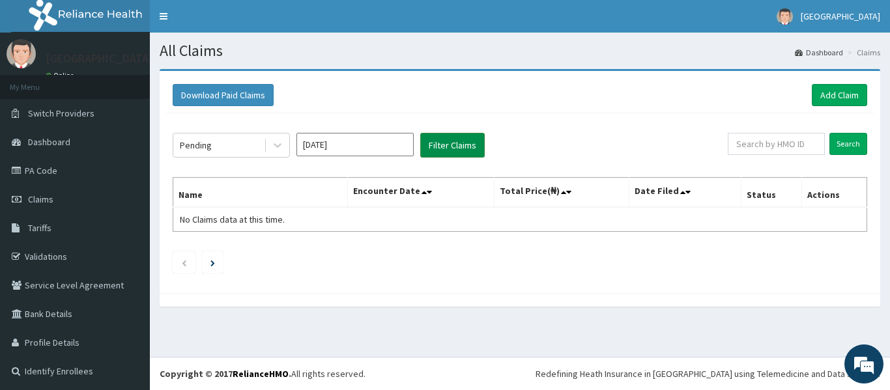
click at [449, 150] on button "Filter Claims" at bounding box center [452, 145] width 64 height 25
click at [87, 208] on link "Claims" at bounding box center [75, 199] width 150 height 29
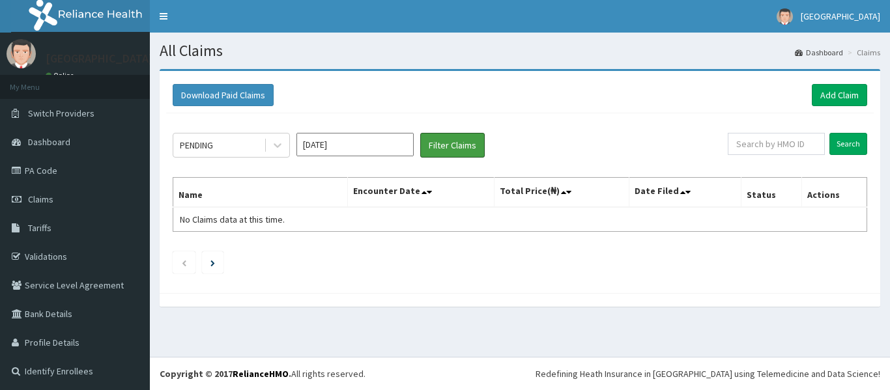
click at [465, 144] on button "Filter Claims" at bounding box center [452, 145] width 64 height 25
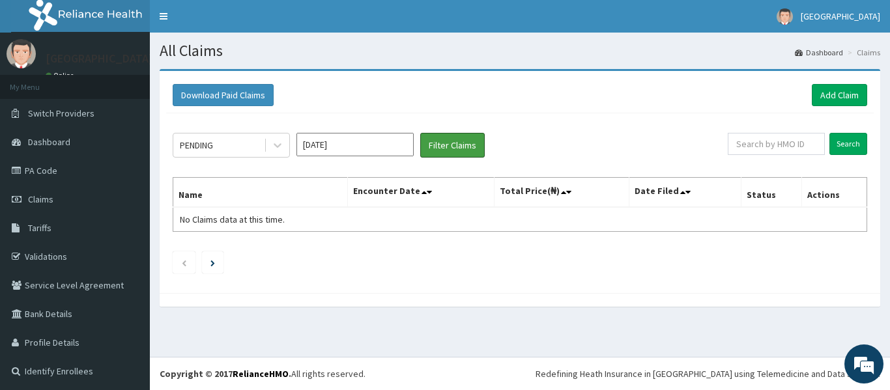
click at [465, 144] on button "Filter Claims" at bounding box center [452, 145] width 64 height 25
click at [68, 253] on link "Validations" at bounding box center [75, 256] width 150 height 29
